Goal: Information Seeking & Learning: Learn about a topic

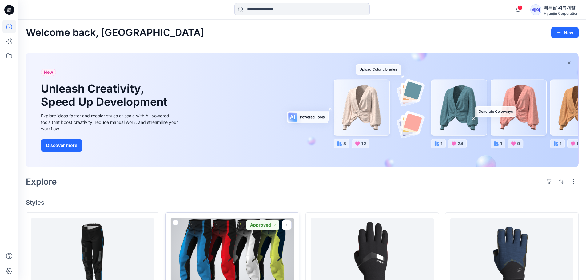
click at [265, 231] on div at bounding box center [232, 256] width 123 height 76
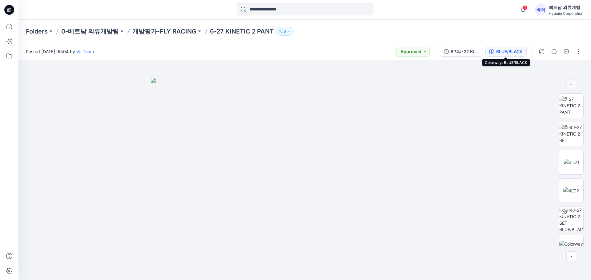
click at [502, 49] on div "BLUE/BLACK" at bounding box center [509, 51] width 26 height 7
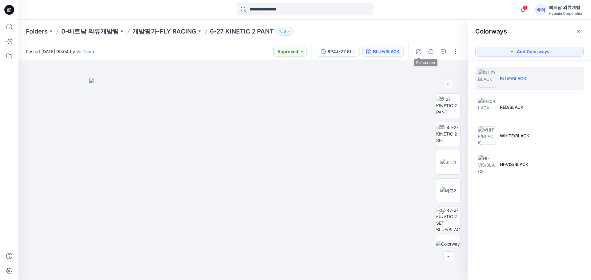
click at [395, 50] on div "BLUE/BLACK" at bounding box center [386, 51] width 26 height 7
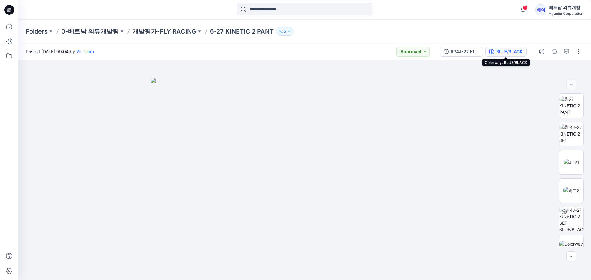
click at [510, 51] on div "BLUE/BLACK" at bounding box center [509, 51] width 26 height 7
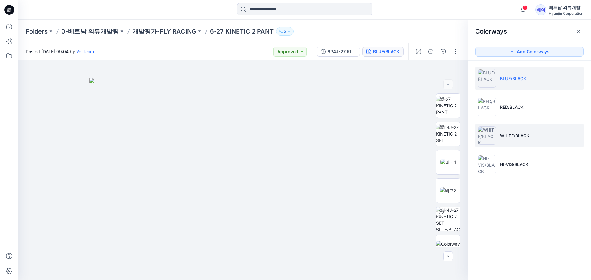
click at [506, 139] on p "WHITE/BLACK" at bounding box center [515, 136] width 30 height 6
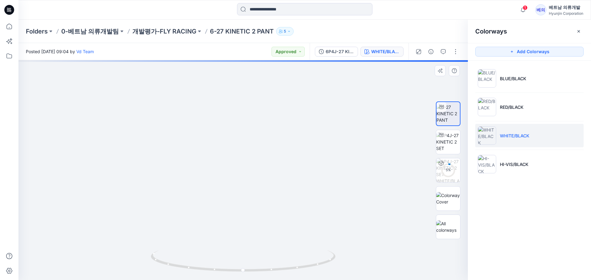
drag, startPoint x: 235, startPoint y: 94, endPoint x: 231, endPoint y: 119, distance: 25.6
click at [236, 196] on img at bounding box center [243, 167] width 336 height 226
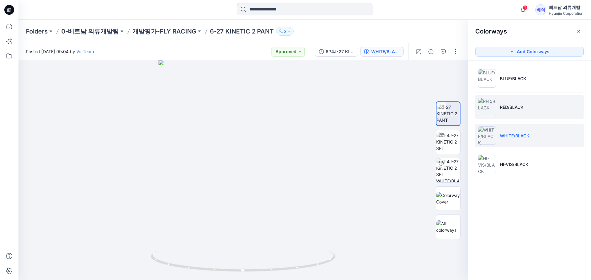
click at [509, 108] on p "RED/BLACK" at bounding box center [512, 107] width 24 height 6
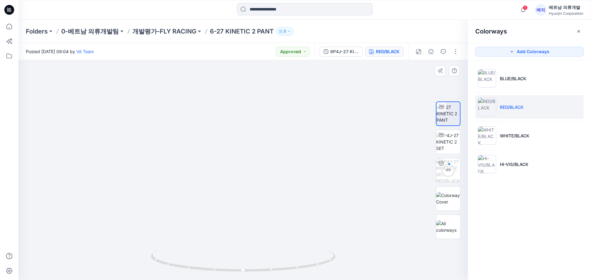
drag, startPoint x: 235, startPoint y: 102, endPoint x: 229, endPoint y: 147, distance: 45.4
click at [229, 147] on img at bounding box center [243, 155] width 289 height 250
click at [512, 166] on p "HI-VIS/BLACK" at bounding box center [514, 164] width 29 height 6
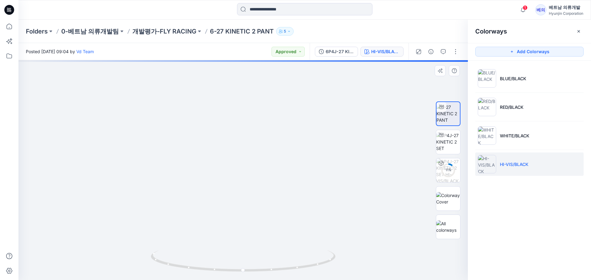
drag, startPoint x: 239, startPoint y: 92, endPoint x: 237, endPoint y: 139, distance: 47.1
click at [237, 139] on img at bounding box center [243, 150] width 312 height 262
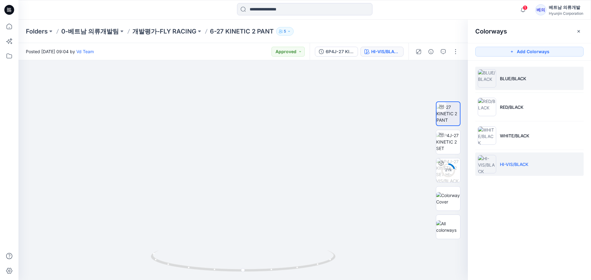
click at [505, 71] on li "BLUE/BLACK" at bounding box center [529, 78] width 108 height 23
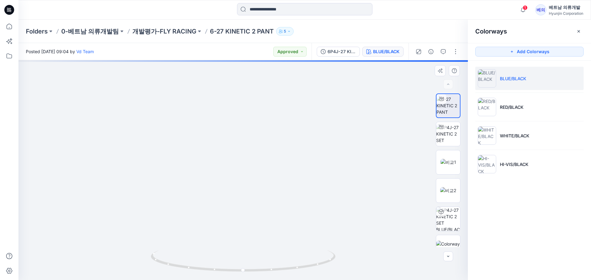
drag, startPoint x: 240, startPoint y: 78, endPoint x: 240, endPoint y: 175, distance: 97.0
click at [240, 175] on img at bounding box center [243, 123] width 432 height 314
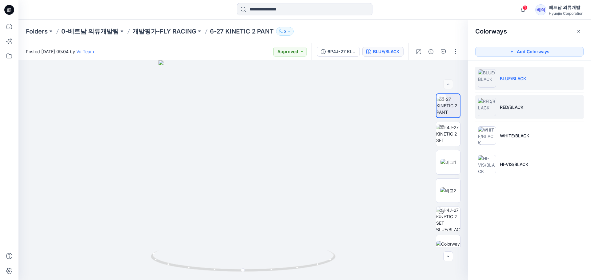
click at [510, 106] on p "RED/BLACK" at bounding box center [512, 107] width 24 height 6
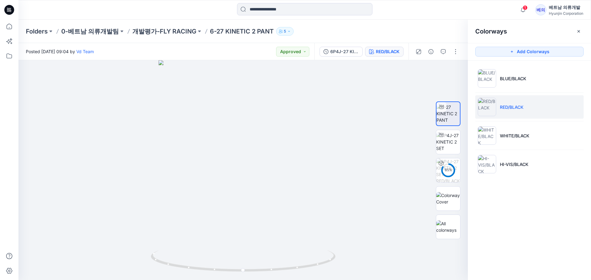
click at [509, 123] on ul "BLUE/BLACK RED/BLACK WHITE/BLACK HI-VIS/BLACK" at bounding box center [529, 122] width 123 height 122
click at [504, 138] on p "WHITE/BLACK" at bounding box center [515, 136] width 30 height 6
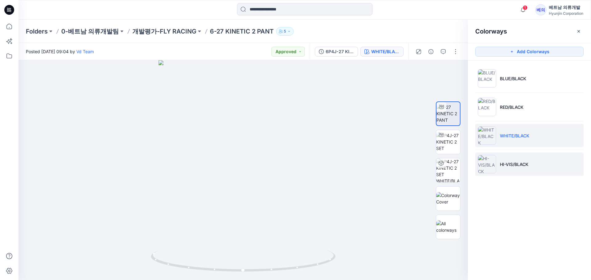
click at [510, 156] on li "HI-VIS/BLACK" at bounding box center [529, 164] width 108 height 23
drag, startPoint x: 289, startPoint y: 141, endPoint x: 212, endPoint y: 135, distance: 76.9
click at [212, 135] on div at bounding box center [242, 170] width 449 height 220
drag, startPoint x: 268, startPoint y: 150, endPoint x: 185, endPoint y: 137, distance: 84.1
click at [185, 137] on div at bounding box center [242, 170] width 449 height 220
